Goal: Transaction & Acquisition: Purchase product/service

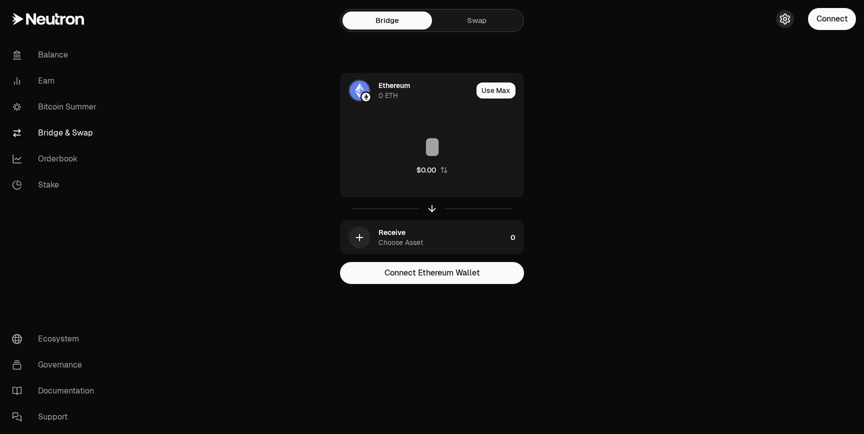
click at [791, 22] on icon "button" at bounding box center [785, 19] width 12 height 12
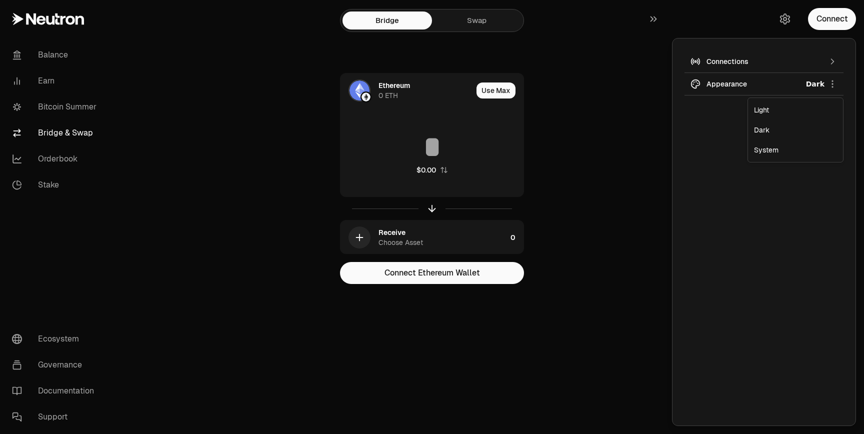
click at [779, 88] on html "Balance Earn Bitcoin Summer Bridge & Swap Orderbook Stake Ecosystem Governance …" at bounding box center [432, 217] width 864 height 434
click at [775, 114] on div "Light" at bounding box center [795, 110] width 91 height 20
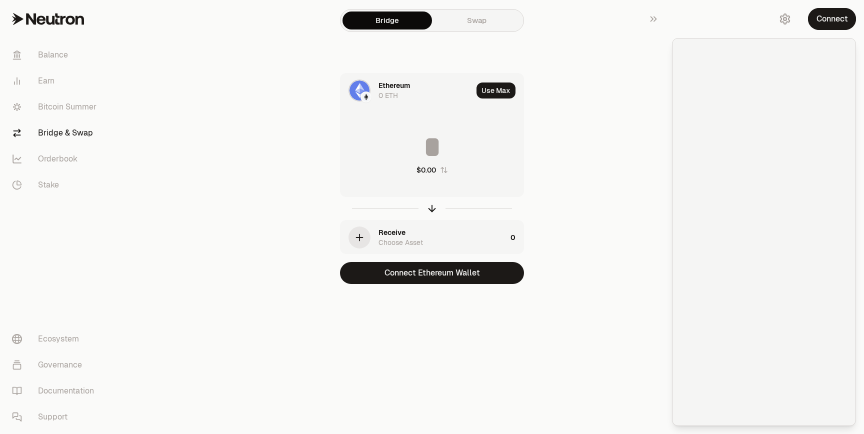
click at [383, 83] on div "Ethereum" at bounding box center [395, 86] width 32 height 10
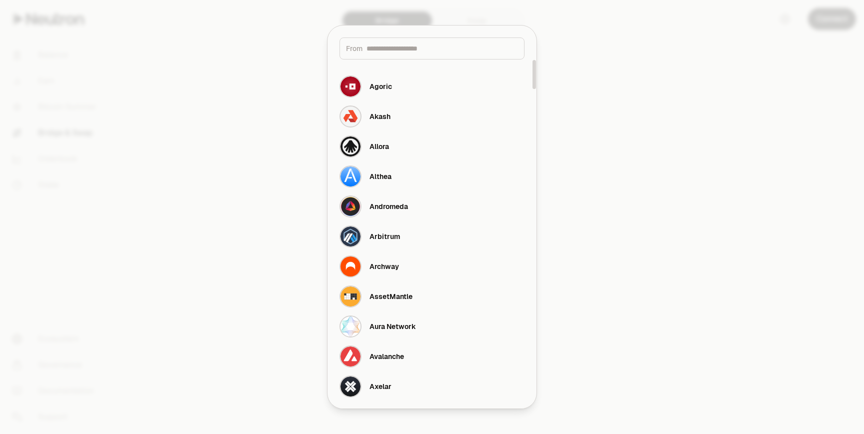
click at [396, 54] on div "From" at bounding box center [432, 49] width 185 height 22
click at [396, 49] on input at bounding box center [443, 49] width 152 height 10
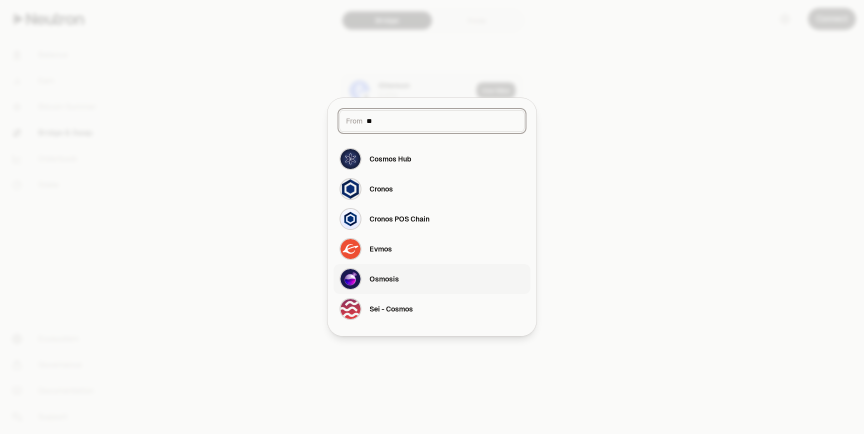
type input "**"
click at [400, 272] on button "Osmosis" at bounding box center [432, 279] width 197 height 30
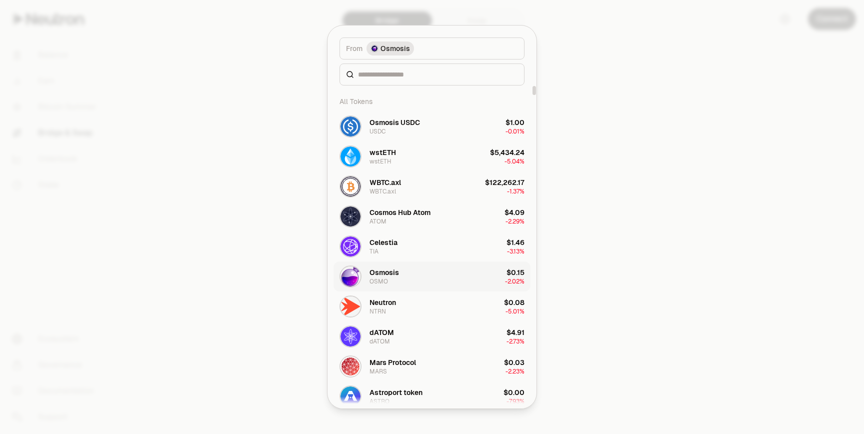
click at [398, 277] on div "Osmosis" at bounding box center [385, 273] width 30 height 10
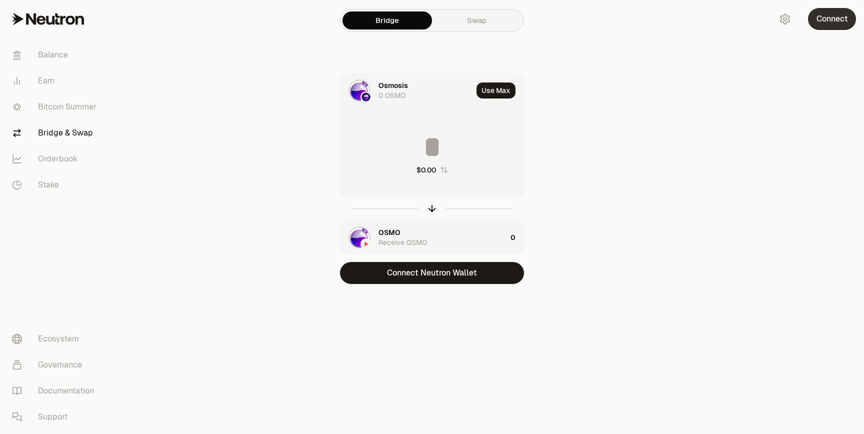
click at [831, 27] on button "Connect" at bounding box center [832, 19] width 48 height 22
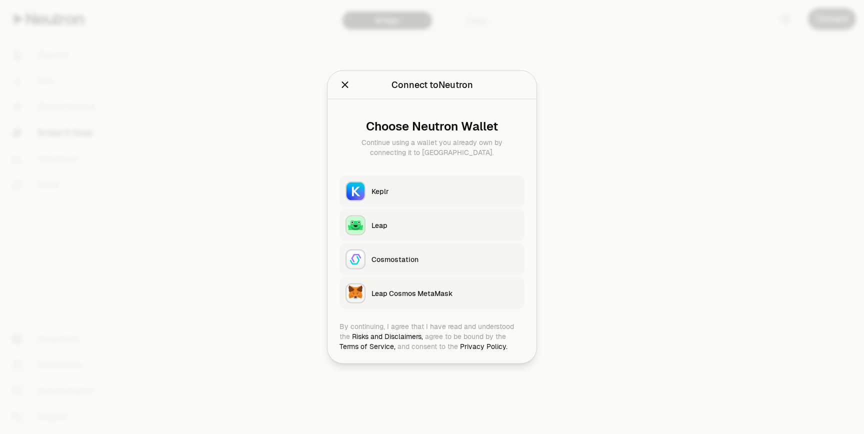
click at [424, 184] on button "Keplr" at bounding box center [432, 192] width 185 height 32
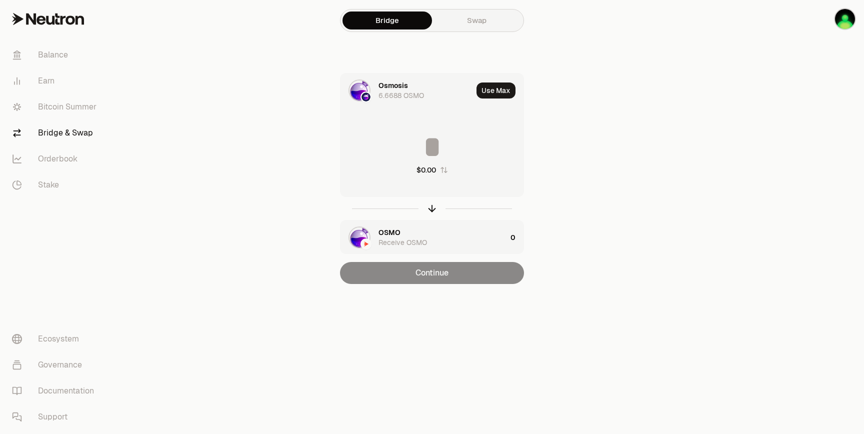
click at [425, 236] on div "OSMO Receive OSMO" at bounding box center [443, 238] width 128 height 20
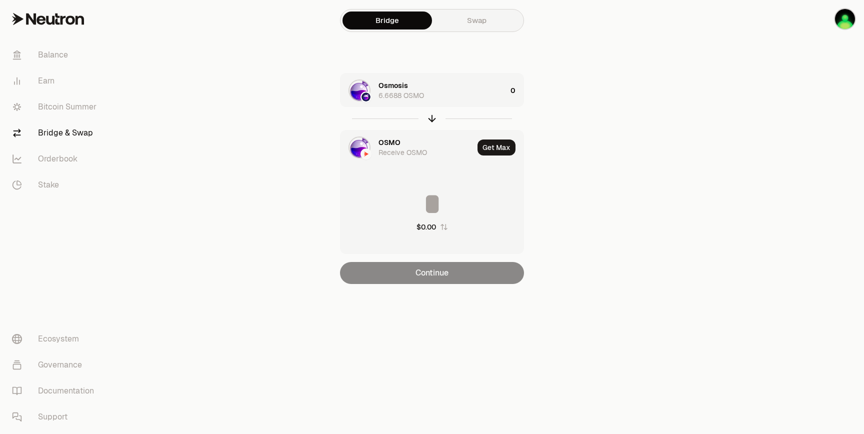
click at [409, 145] on div "OSMO Receive OSMO" at bounding box center [426, 148] width 95 height 20
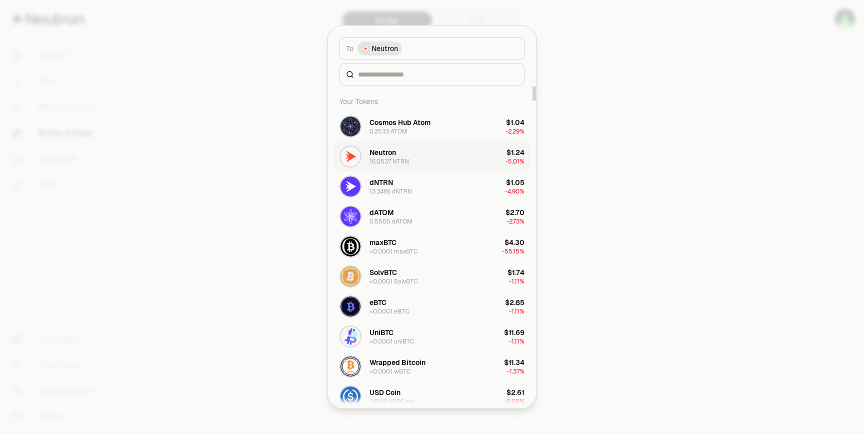
click at [389, 159] on div "16.0537 NTRN" at bounding box center [390, 162] width 40 height 8
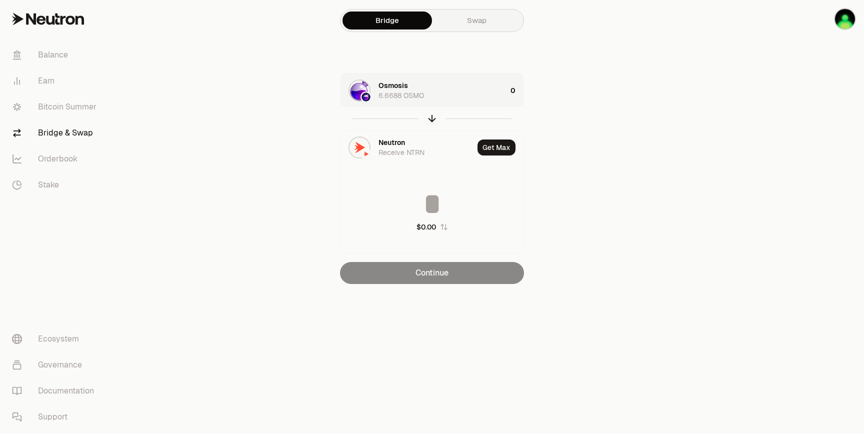
click at [432, 98] on div "Osmosis 6.6688 OSMO" at bounding box center [443, 91] width 128 height 20
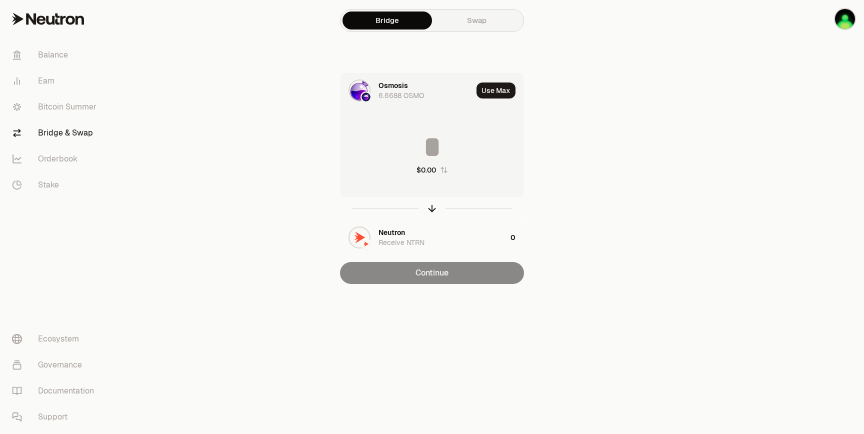
click at [437, 157] on input at bounding box center [432, 147] width 183 height 30
click at [414, 97] on div "0.7951 OSMO" at bounding box center [400, 96] width 43 height 10
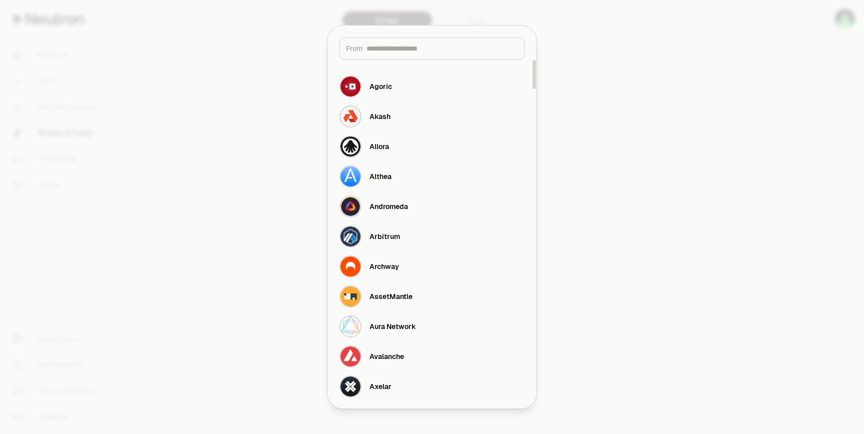
click at [387, 55] on div "From" at bounding box center [432, 49] width 185 height 22
click at [387, 49] on input at bounding box center [443, 49] width 152 height 10
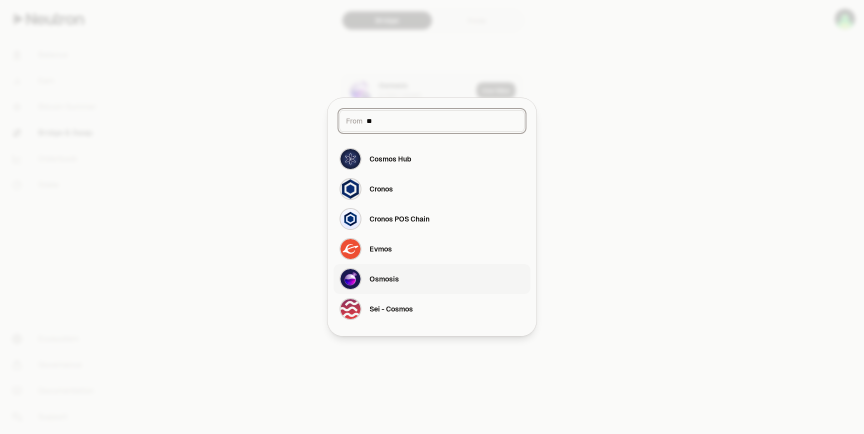
type input "**"
click at [387, 276] on div "Osmosis" at bounding box center [385, 279] width 30 height 10
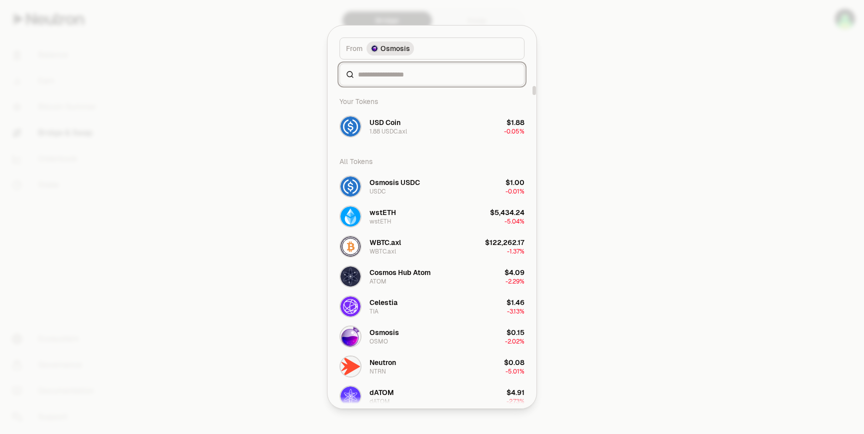
click at [390, 75] on input at bounding box center [438, 75] width 160 height 10
click at [394, 338] on div "Osmosis OSMO" at bounding box center [385, 337] width 30 height 18
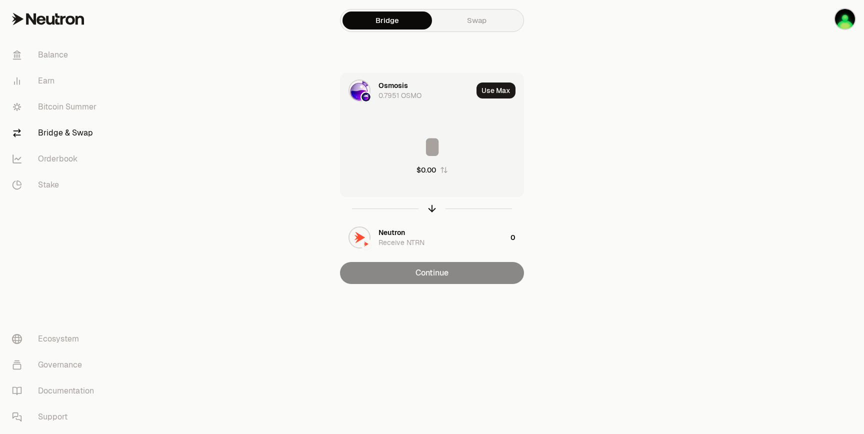
click at [445, 155] on input at bounding box center [432, 147] width 183 height 30
click at [434, 208] on icon "button" at bounding box center [432, 207] width 7 height 3
click at [441, 150] on input at bounding box center [432, 147] width 183 height 30
type input "*"
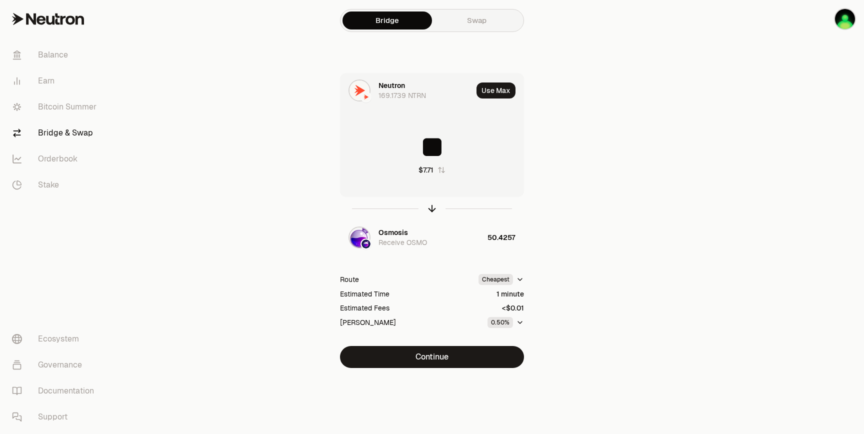
type input "*"
type input "**"
click at [444, 353] on button "Continue" at bounding box center [432, 357] width 184 height 22
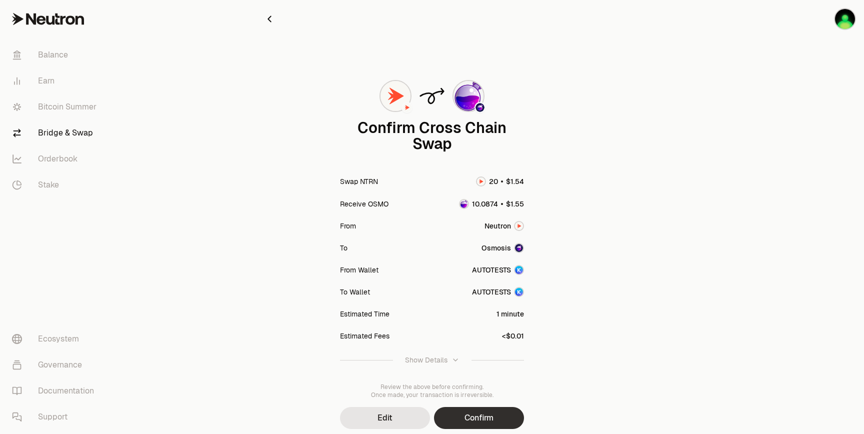
click at [472, 411] on button "Confirm" at bounding box center [479, 418] width 90 height 22
